Goal: Task Accomplishment & Management: Use online tool/utility

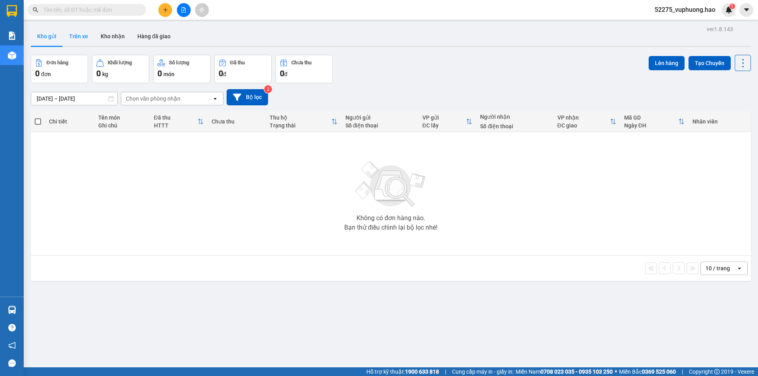
click at [91, 40] on button "Trên xe" at bounding box center [79, 36] width 32 height 19
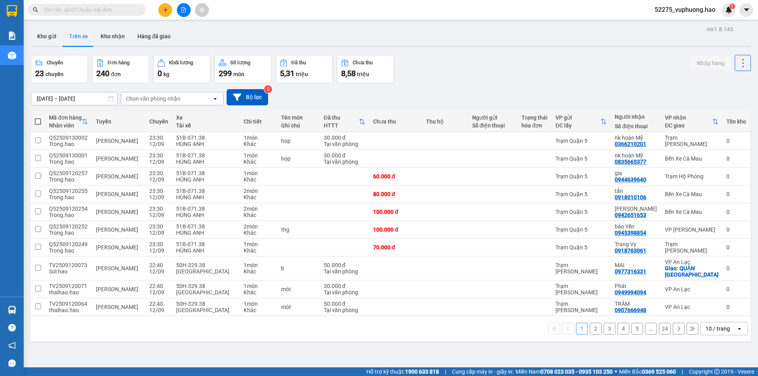
click at [190, 96] on div "Chọn văn phòng nhận" at bounding box center [166, 98] width 91 height 13
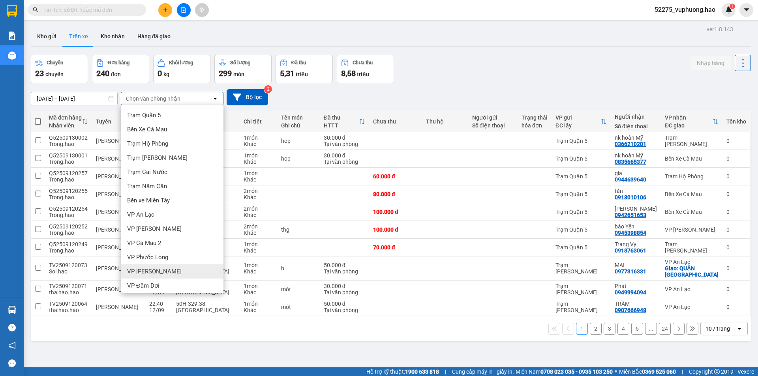
click at [169, 273] on div "VP [PERSON_NAME]" at bounding box center [172, 272] width 103 height 14
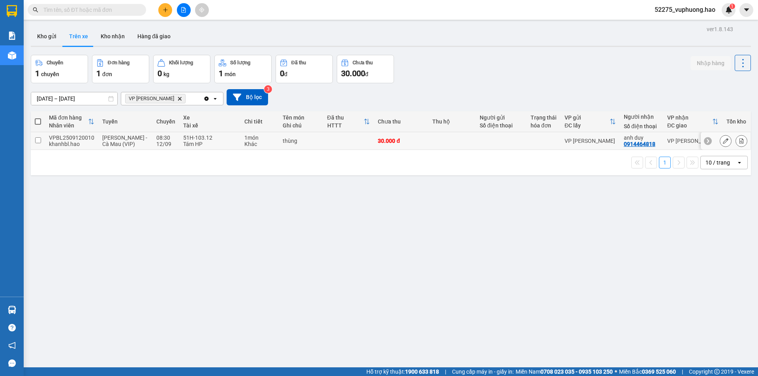
click at [720, 139] on button at bounding box center [725, 141] width 11 height 14
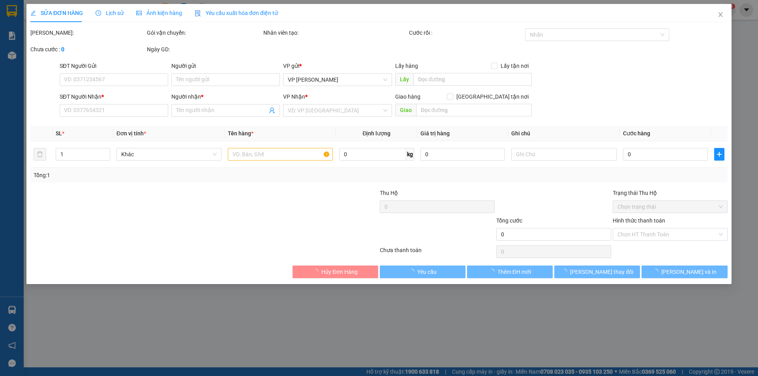
type input "0914464818"
type input "anh duy"
type input "30.000"
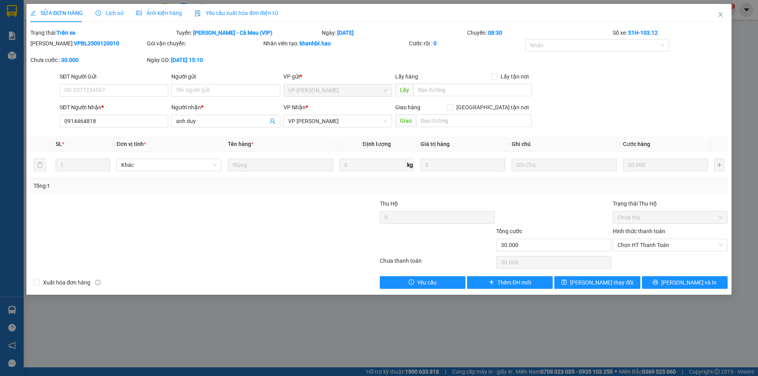
click at [153, 12] on span "Ảnh kiện hàng" at bounding box center [159, 13] width 46 height 6
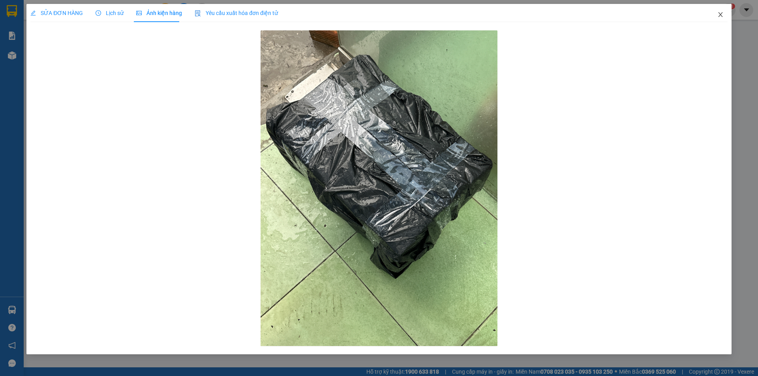
click at [719, 14] on icon "close" at bounding box center [720, 14] width 6 height 6
